Goal: Use online tool/utility

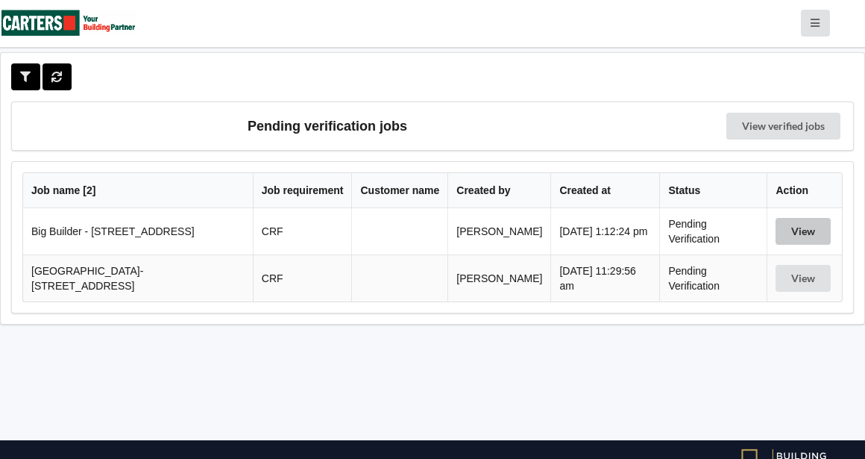
click at [800, 226] on button "View" at bounding box center [802, 231] width 55 height 27
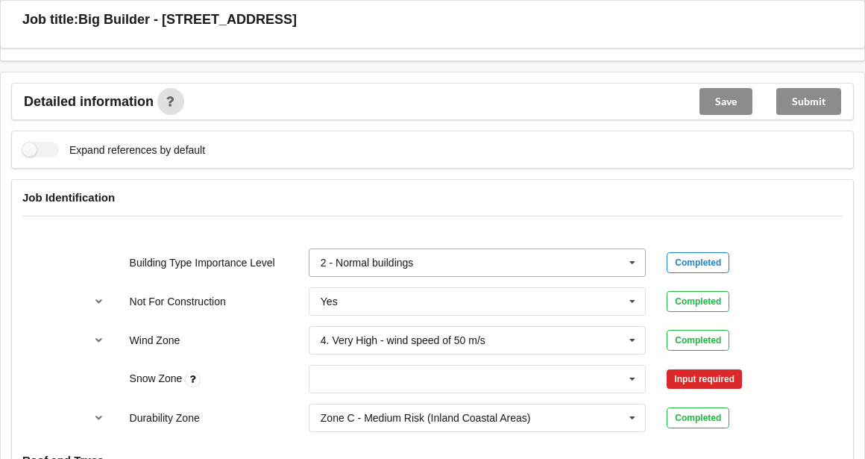
scroll to position [597, 0]
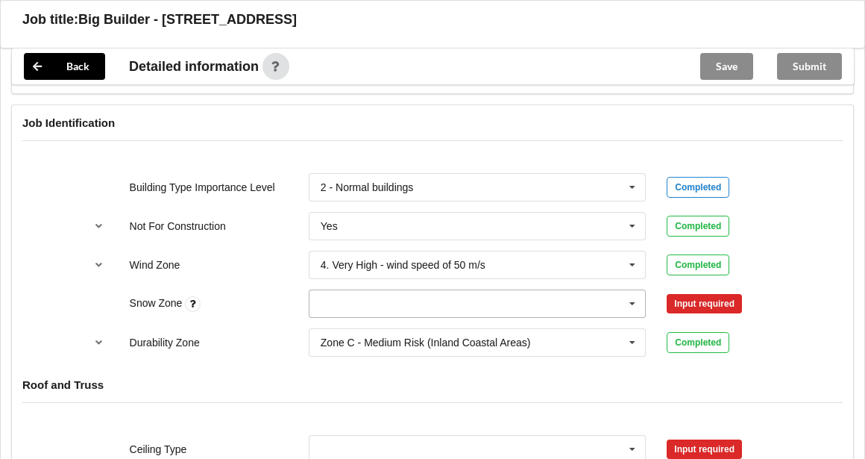
click at [632, 301] on icon at bounding box center [632, 304] width 22 height 28
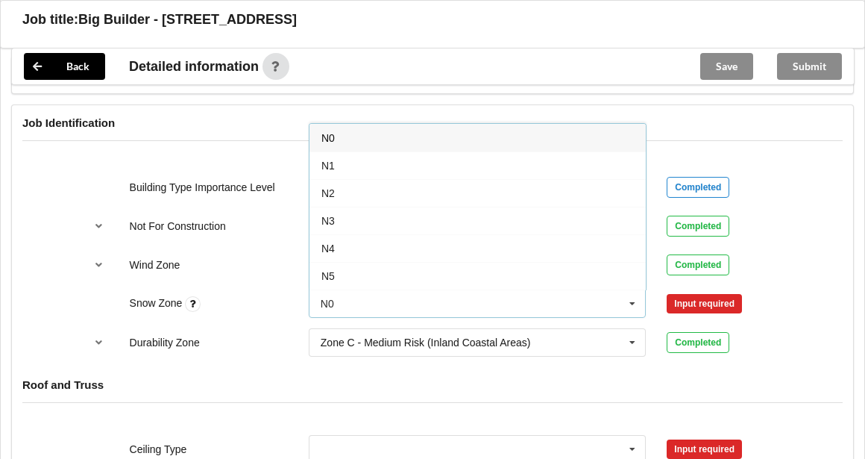
click at [324, 132] on span "N0" at bounding box center [327, 138] width 13 height 12
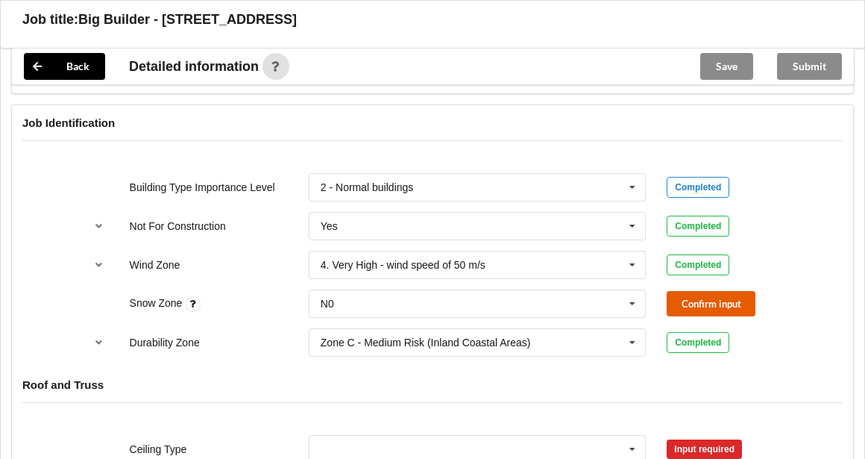
click at [714, 300] on button "Confirm input" at bounding box center [711, 303] width 89 height 25
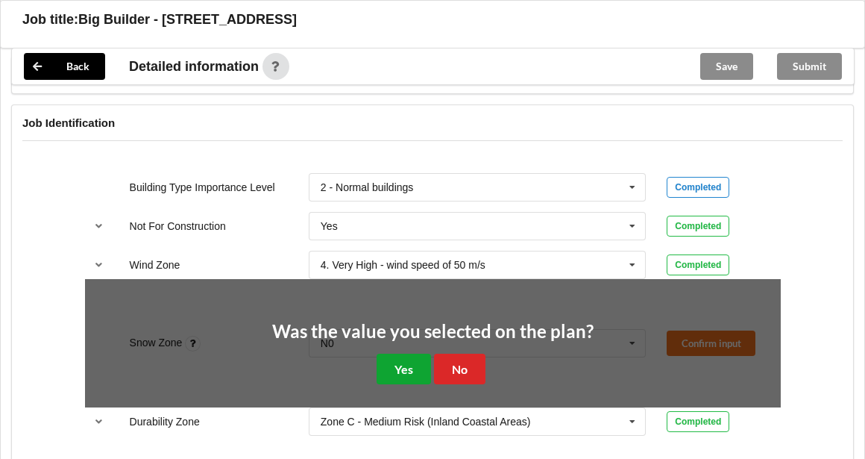
click at [398, 368] on button "Yes" at bounding box center [404, 368] width 54 height 31
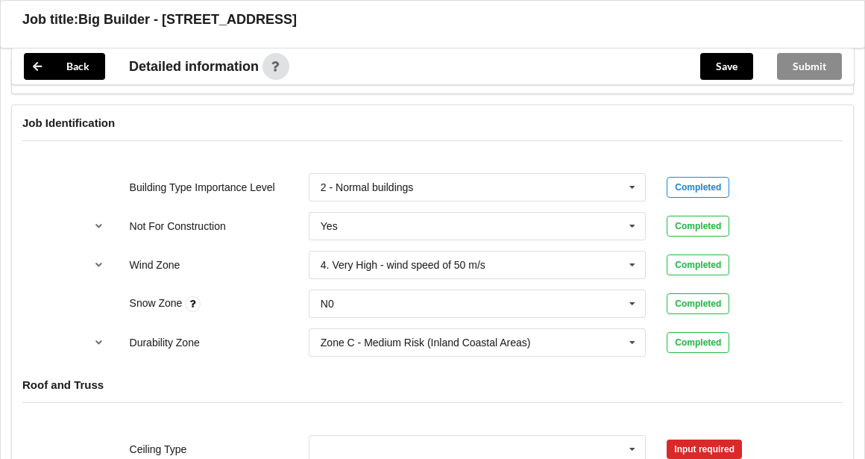
click at [810, 265] on div "Building Type Importance Level 2 - Normal buildings 1 - Low degree of hazard 2 …" at bounding box center [432, 265] width 841 height 204
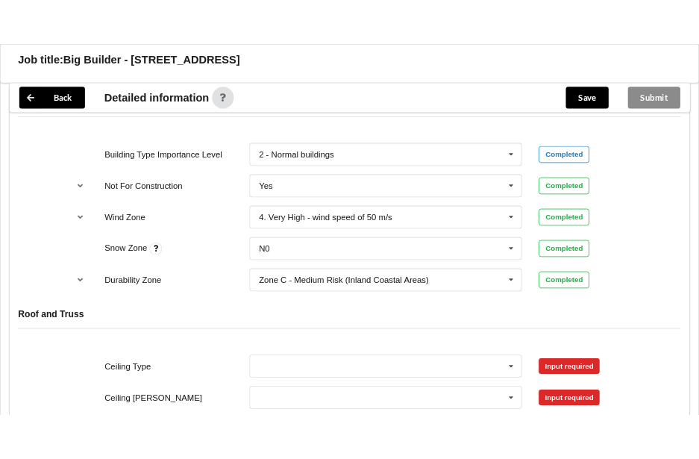
scroll to position [746, 0]
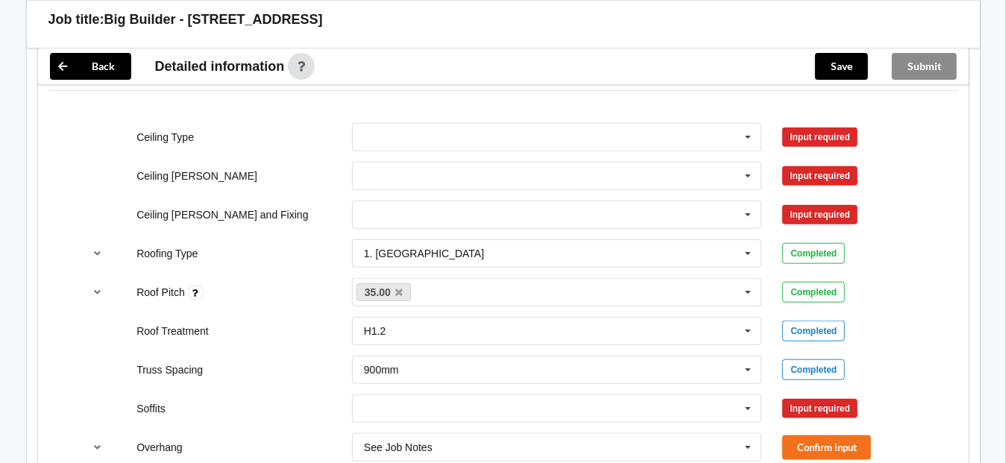
scroll to position [895, 0]
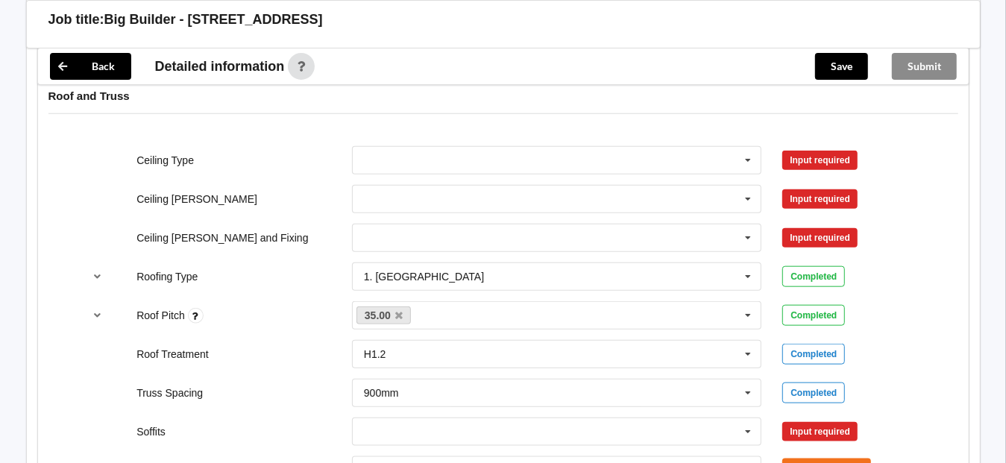
click at [66, 245] on div "Ceiling Type 10mm Gib 12mm MDF 12mm Ply 13mm Gib None See Job Notes Input requi…" at bounding box center [503, 451] width 931 height 631
